Goal: Information Seeking & Learning: Learn about a topic

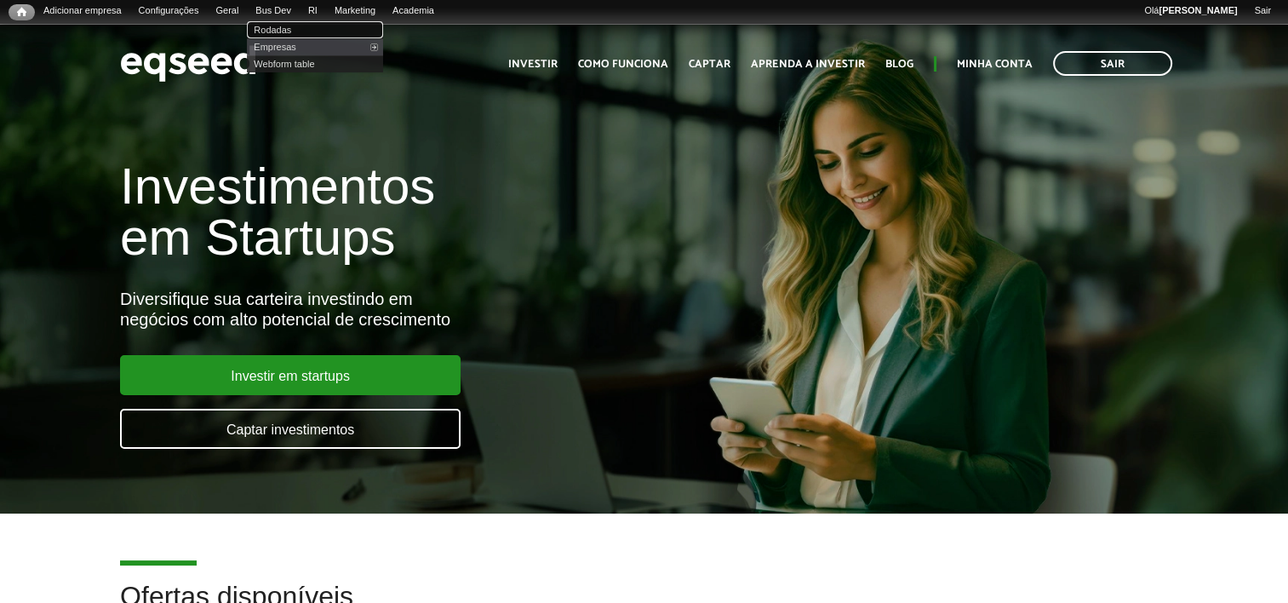
click at [290, 32] on link "Rodadas" at bounding box center [315, 29] width 136 height 17
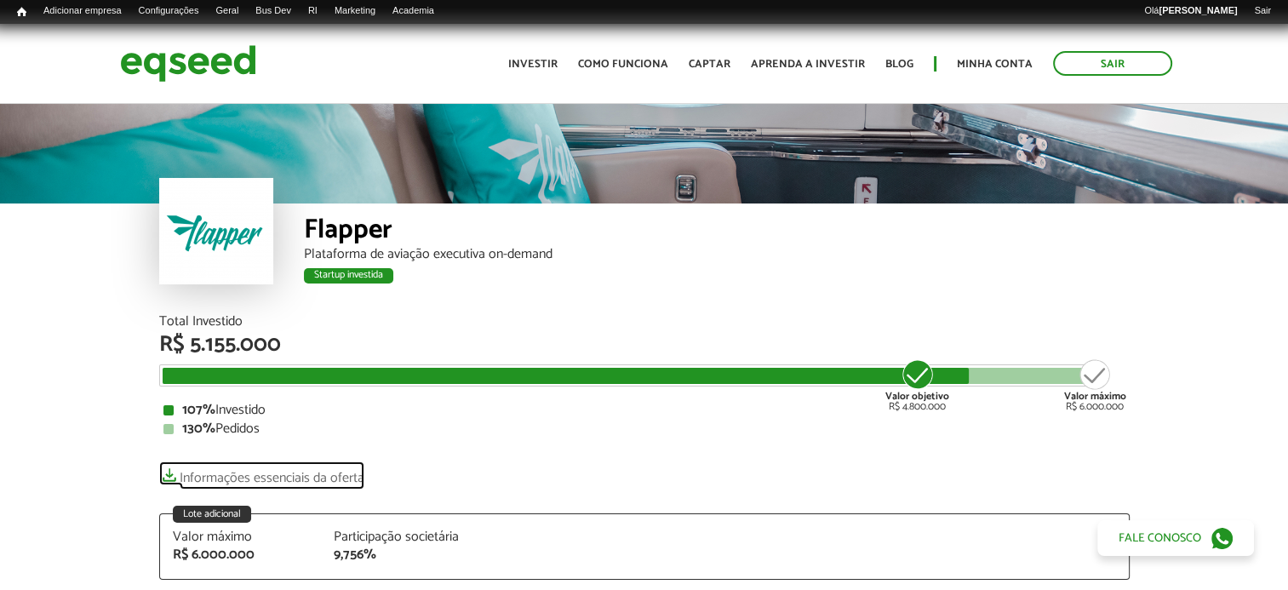
click at [254, 476] on link "Informações essenciais da oferta" at bounding box center [261, 474] width 205 height 24
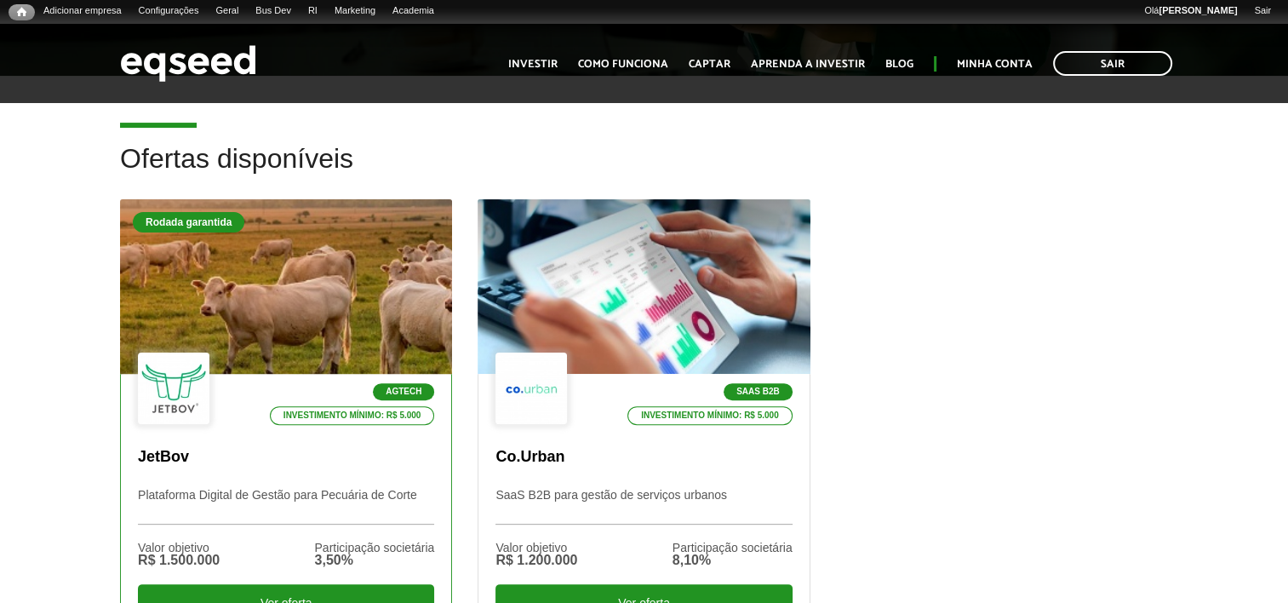
scroll to position [596, 0]
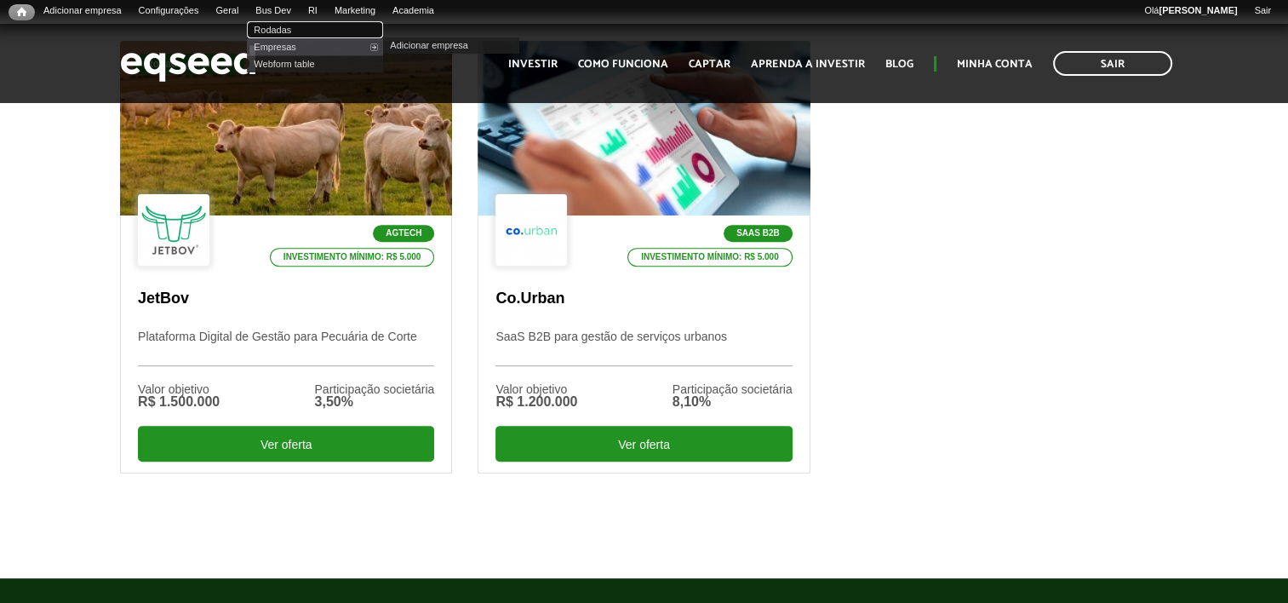
click at [295, 31] on link "Rodadas" at bounding box center [315, 29] width 136 height 17
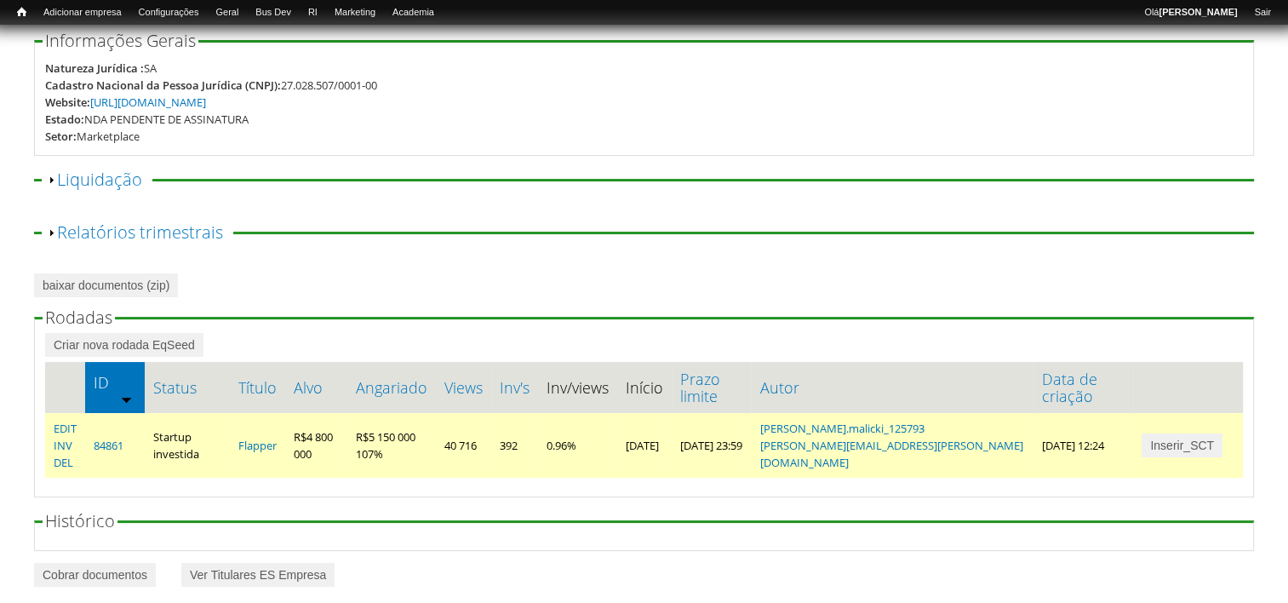
scroll to position [215, 0]
click at [1192, 433] on link "Inserir_SCT" at bounding box center [1182, 445] width 81 height 24
